Goal: Manage account settings

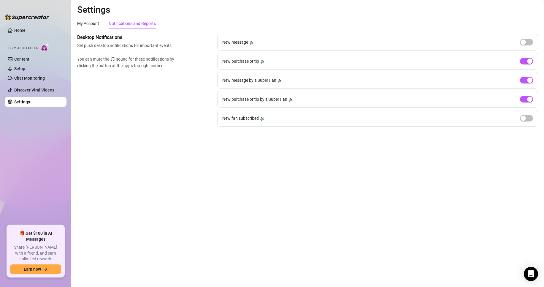
click at [531, 46] on div "New message 🔉" at bounding box center [377, 42] width 321 height 17
click at [529, 42] on span "button" at bounding box center [526, 42] width 13 height 7
click at [526, 119] on button "button" at bounding box center [526, 118] width 13 height 7
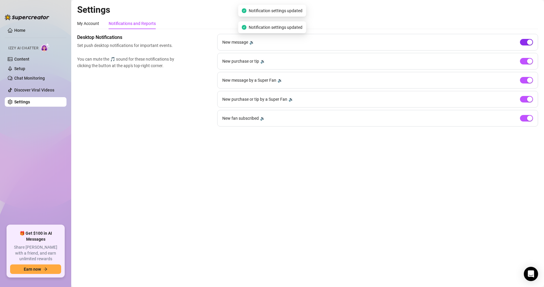
click at [527, 41] on button "button" at bounding box center [526, 42] width 13 height 7
click at [525, 118] on span "button" at bounding box center [526, 118] width 13 height 7
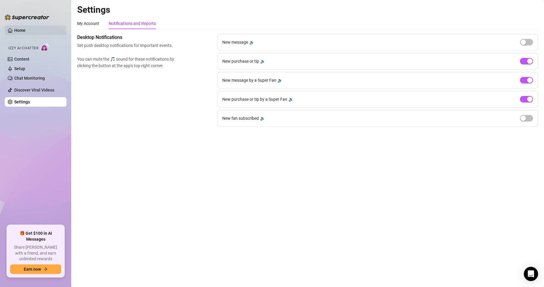
click at [19, 28] on link "Home" at bounding box center [19, 30] width 11 height 5
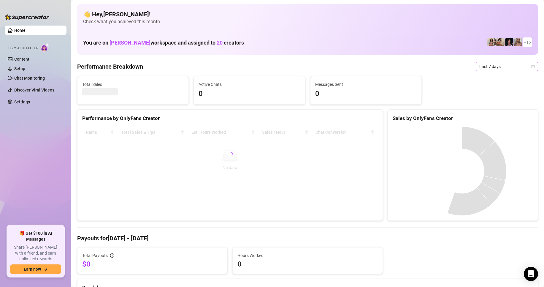
drag, startPoint x: 496, startPoint y: 64, endPoint x: 491, endPoint y: 67, distance: 4.8
click at [495, 64] on span "Last 7 days" at bounding box center [507, 66] width 55 height 9
click at [490, 117] on div "Custom date" at bounding box center [502, 116] width 53 height 7
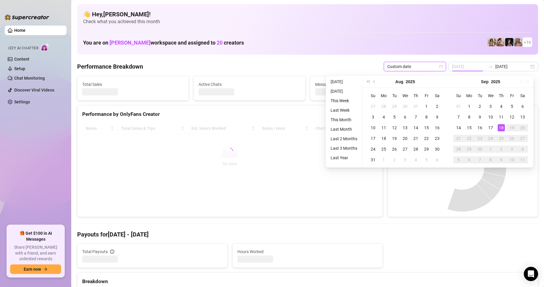
click at [503, 126] on div "18" at bounding box center [501, 127] width 7 height 7
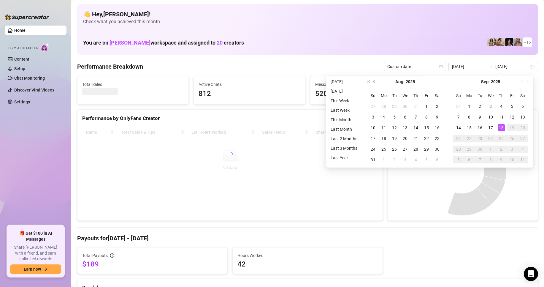
type input "[DATE]"
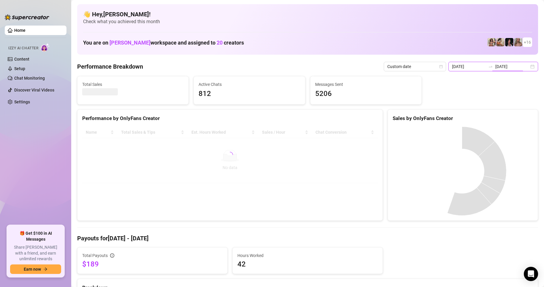
click at [509, 67] on input "[DATE]" at bounding box center [513, 66] width 34 height 7
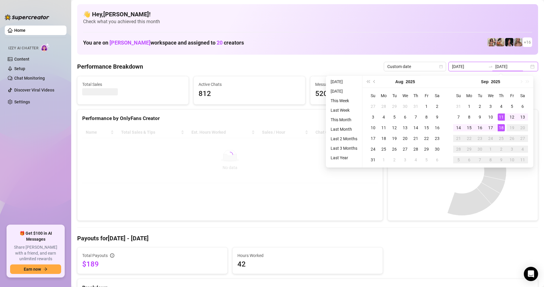
type input "[DATE]"
click at [503, 125] on div "18" at bounding box center [501, 127] width 7 height 7
click at [502, 125] on div "18" at bounding box center [501, 127] width 7 height 7
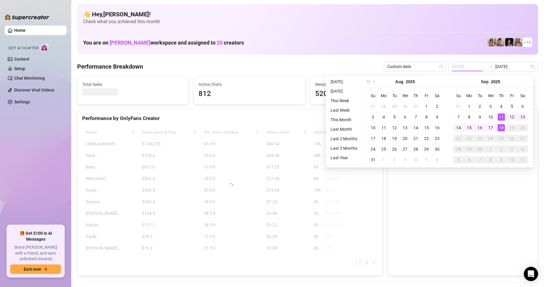
type input "[DATE]"
